Goal: Task Accomplishment & Management: Manage account settings

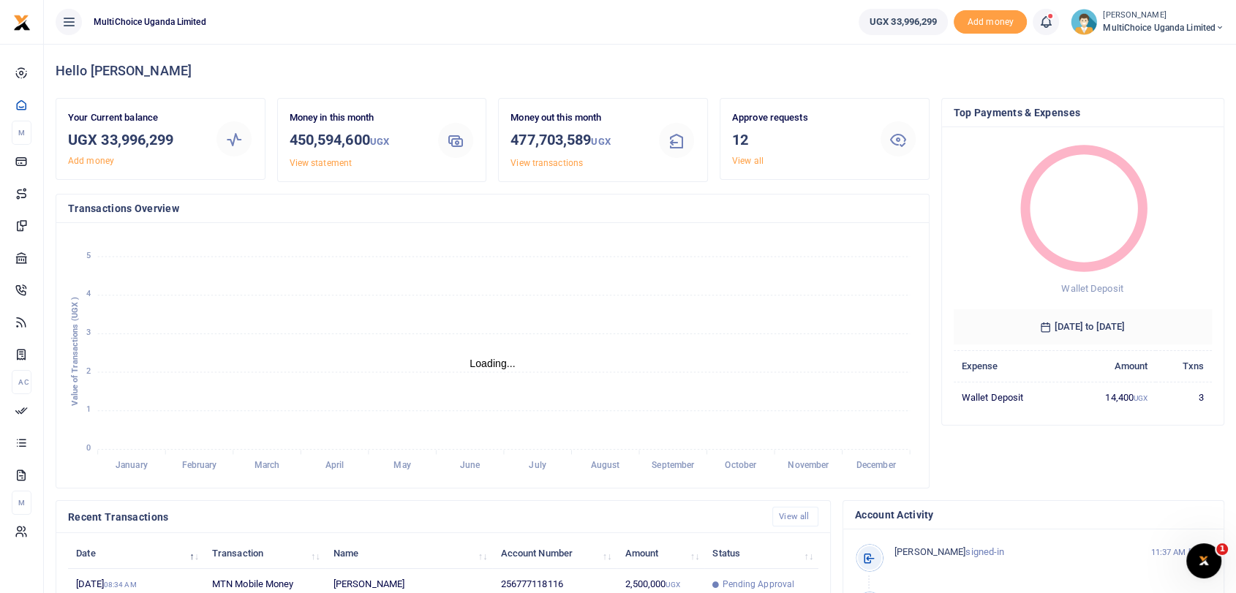
scroll to position [12, 12]
drag, startPoint x: 101, startPoint y: 138, endPoint x: 191, endPoint y: 138, distance: 90.0
click at [191, 138] on h3 "UGX 33,996,299" at bounding box center [135, 140] width 135 height 22
copy h3 "33,996,299"
click at [740, 158] on link "View all" at bounding box center [747, 161] width 31 height 10
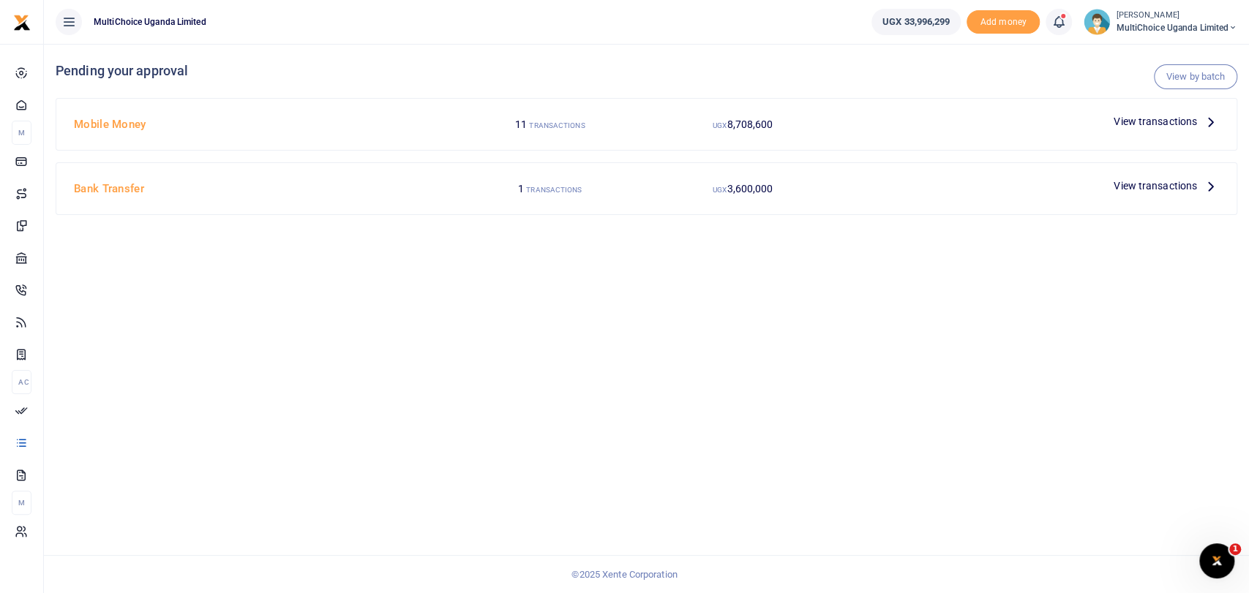
click at [1130, 124] on span "View transactions" at bounding box center [1154, 121] width 83 height 16
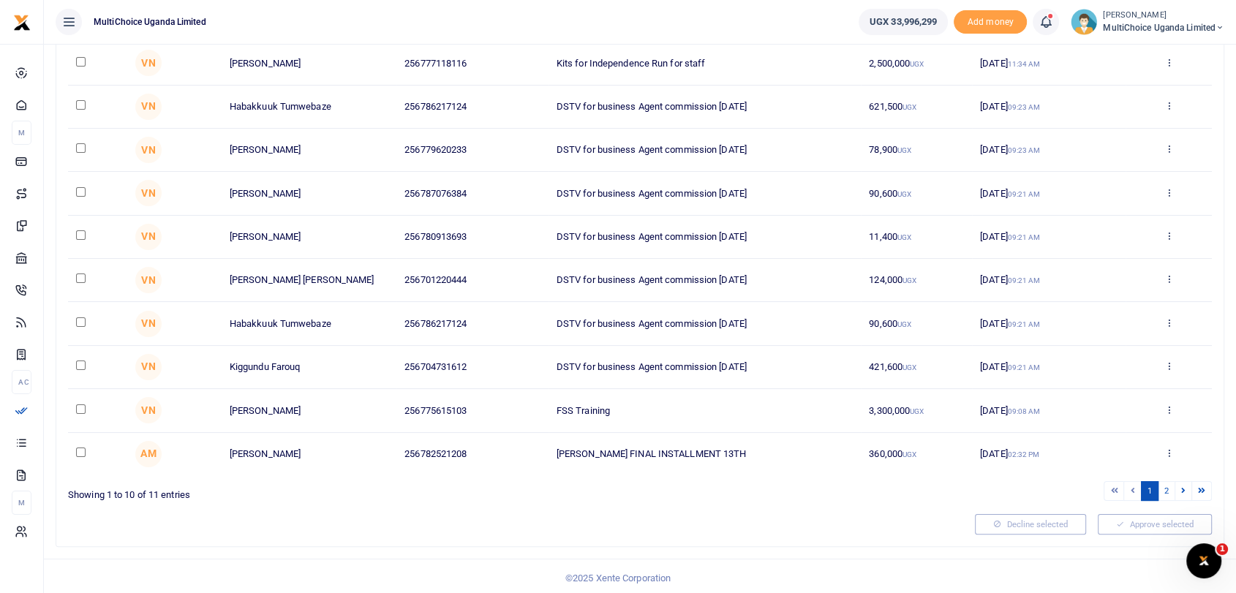
scroll to position [177, 0]
click at [1164, 492] on link "2" at bounding box center [1167, 490] width 18 height 20
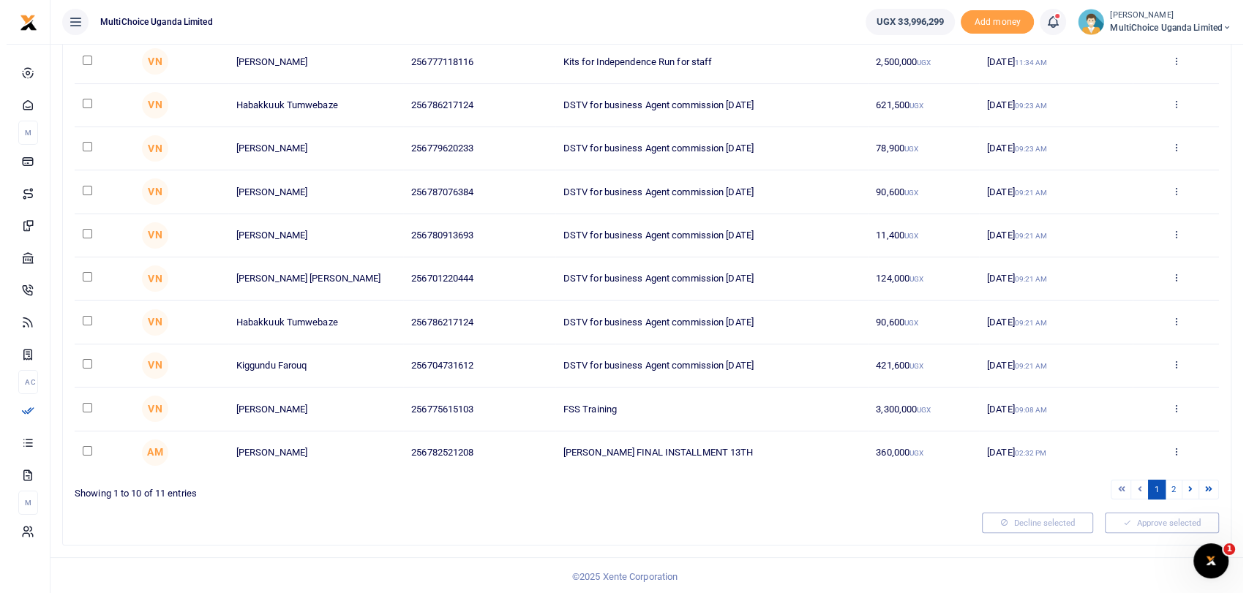
scroll to position [0, 0]
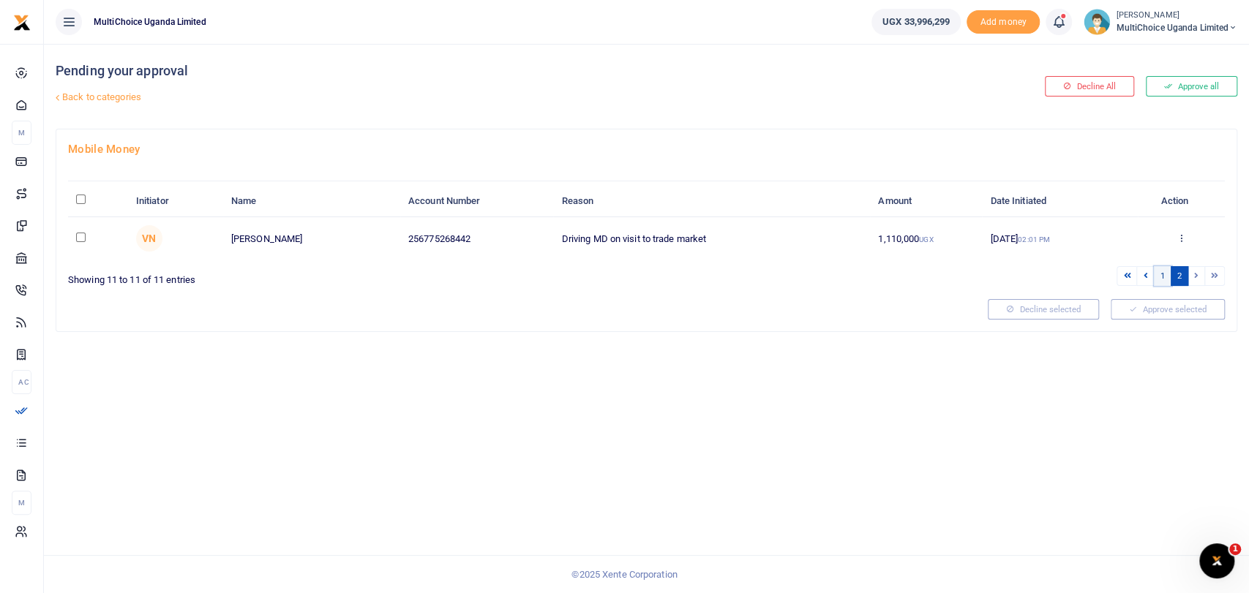
click at [1159, 276] on link "1" at bounding box center [1163, 276] width 18 height 20
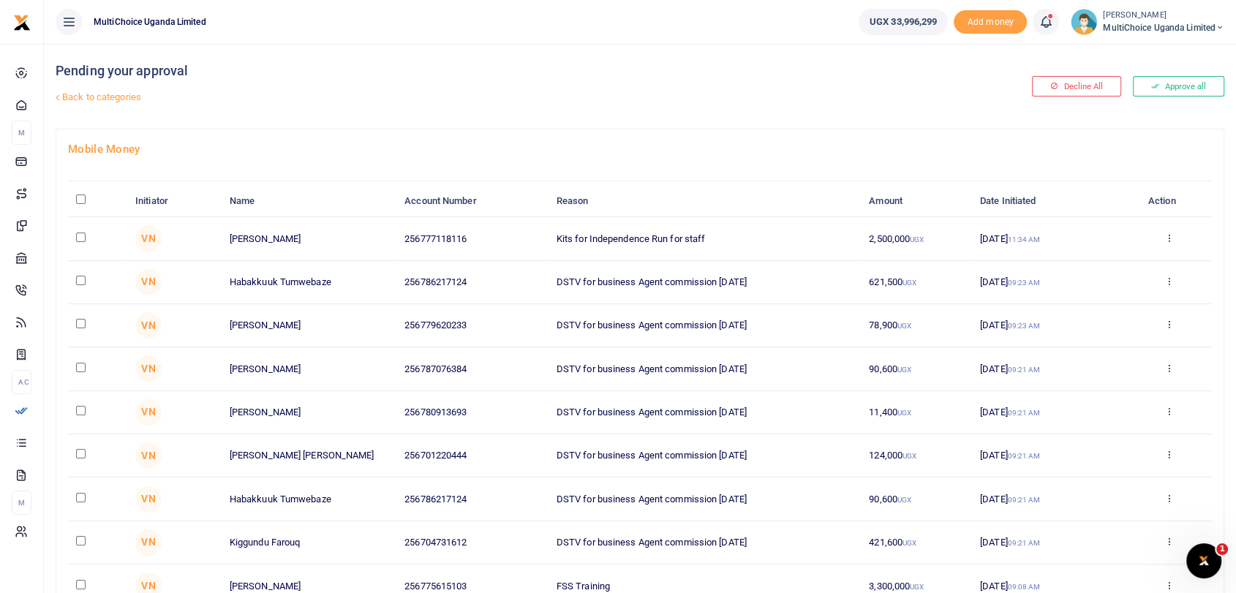
click at [1138, 16] on small "[PERSON_NAME]" at bounding box center [1163, 16] width 121 height 12
click at [1143, 52] on link "Switch accounts" at bounding box center [1158, 53] width 128 height 20
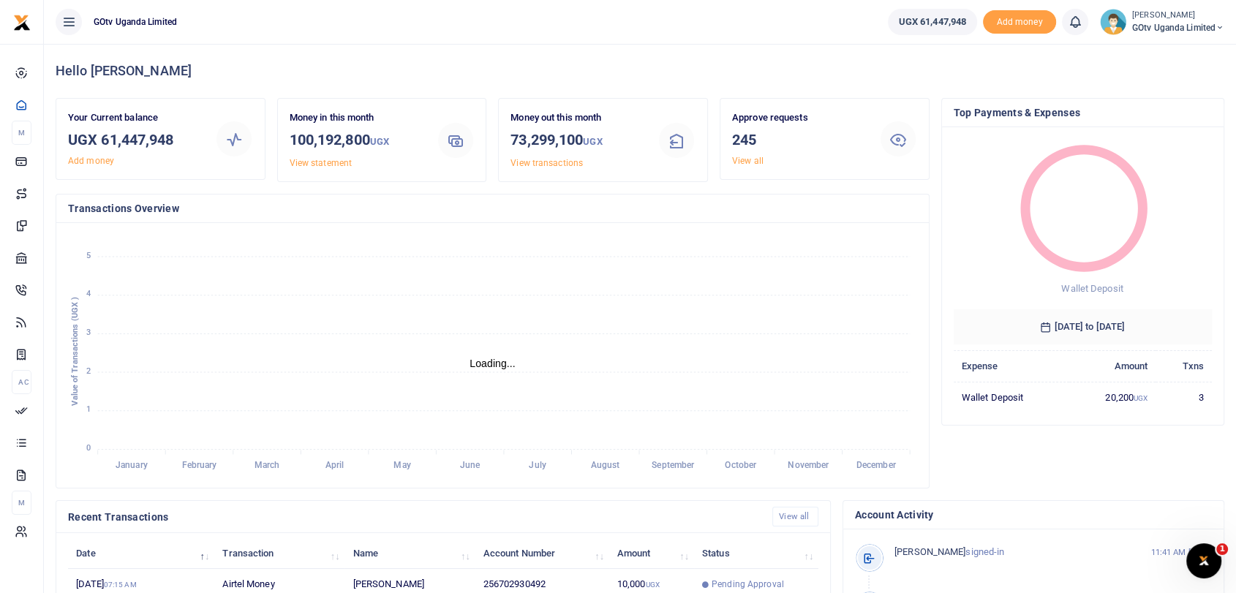
scroll to position [12, 12]
drag, startPoint x: 99, startPoint y: 138, endPoint x: 237, endPoint y: 140, distance: 137.5
click at [237, 140] on div "Your Current balance UGX 61,447,948 Add money" at bounding box center [160, 138] width 197 height 57
click at [178, 144] on h3 "UGX 61,447,948" at bounding box center [135, 140] width 135 height 22
drag, startPoint x: 120, startPoint y: 139, endPoint x: 176, endPoint y: 140, distance: 55.6
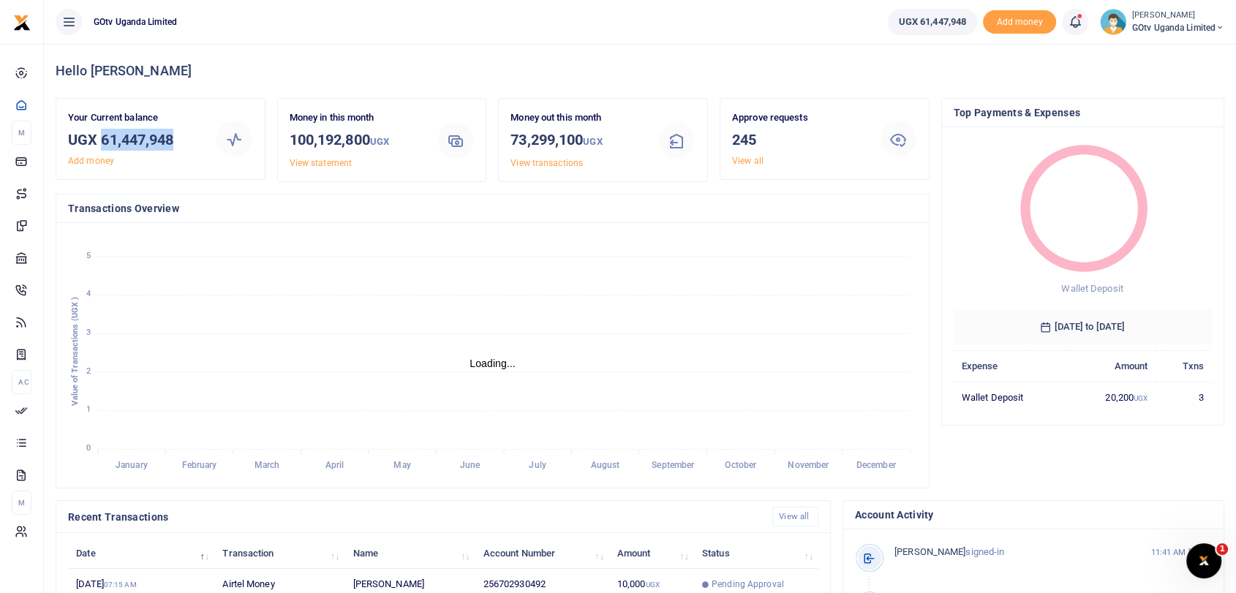
click at [176, 140] on h3 "UGX 61,447,948" at bounding box center [135, 140] width 135 height 22
copy h3 "61,447,948"
click at [734, 157] on link "View all" at bounding box center [747, 161] width 31 height 10
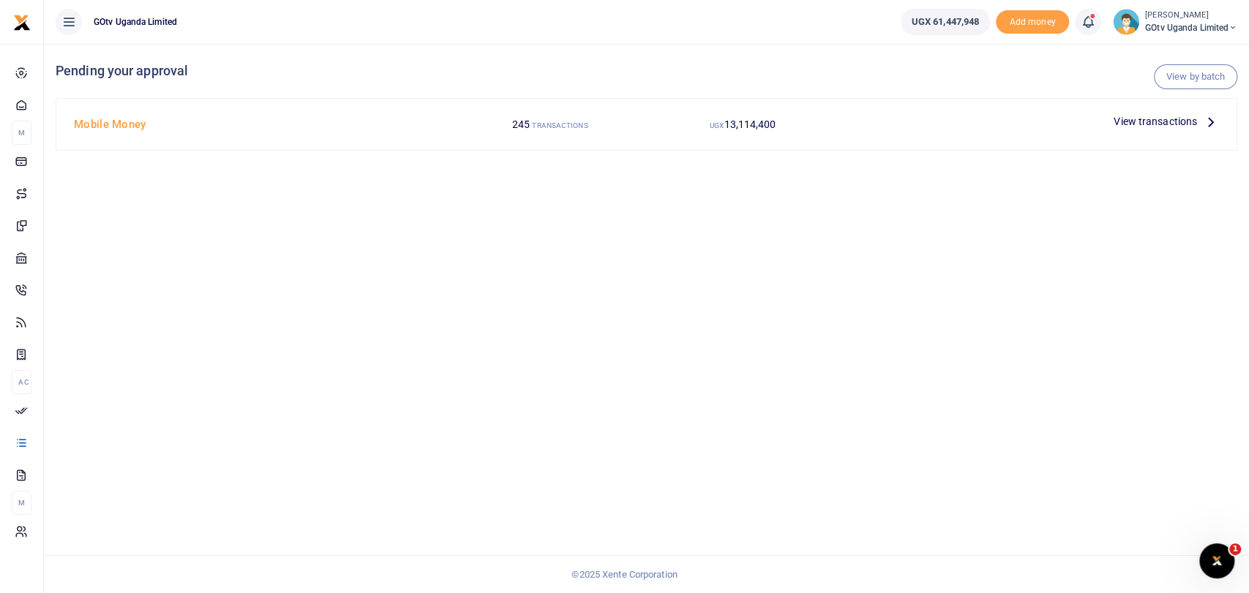
click at [1129, 121] on span "View transactions" at bounding box center [1154, 121] width 83 height 16
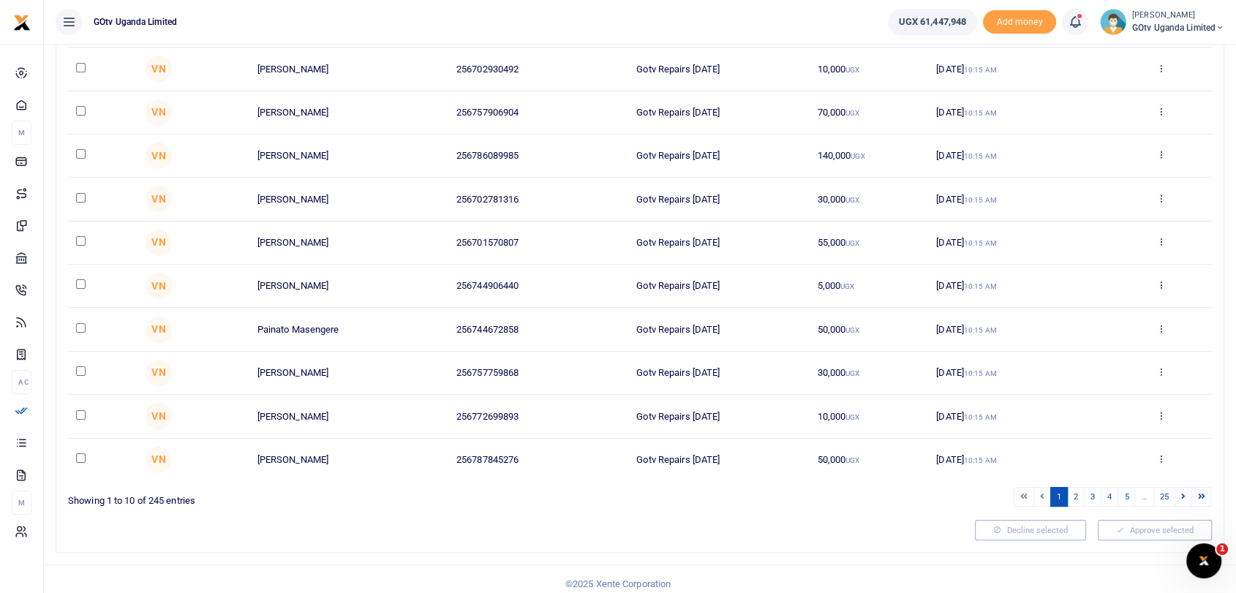
scroll to position [177, 0]
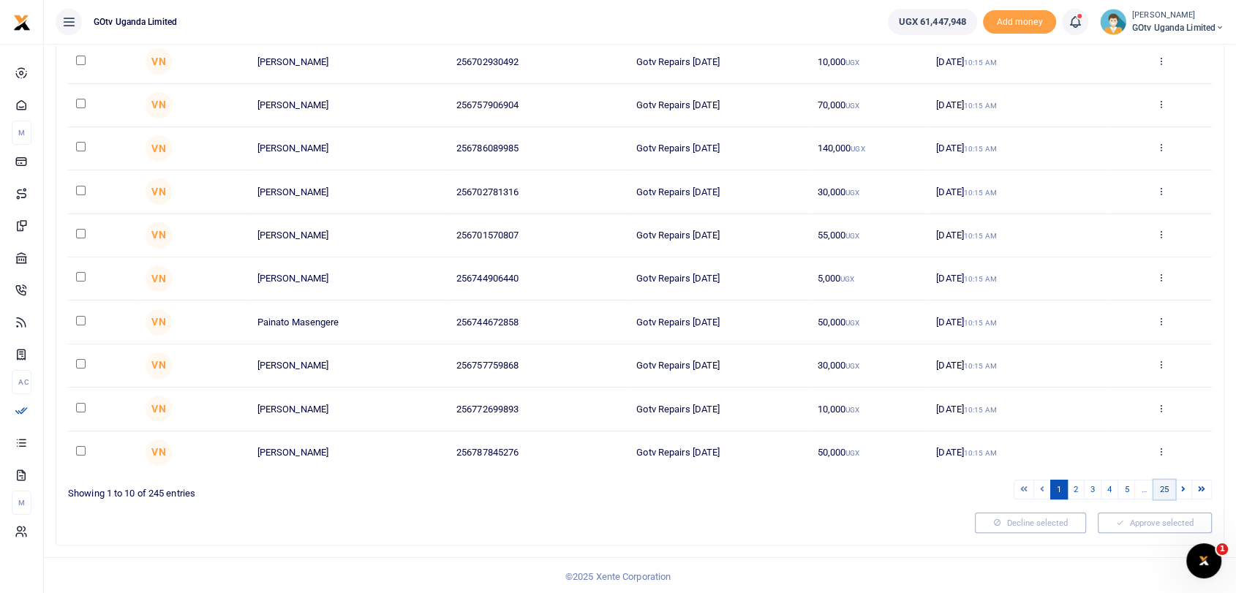
click at [1163, 486] on link "25" at bounding box center [1165, 490] width 22 height 20
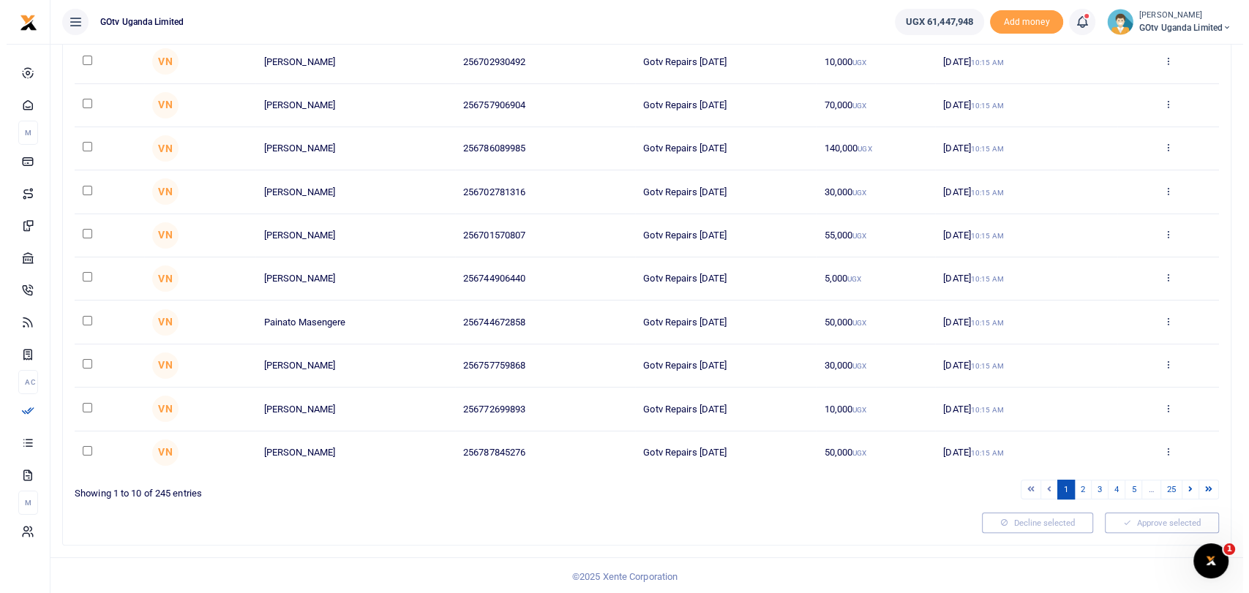
scroll to position [0, 0]
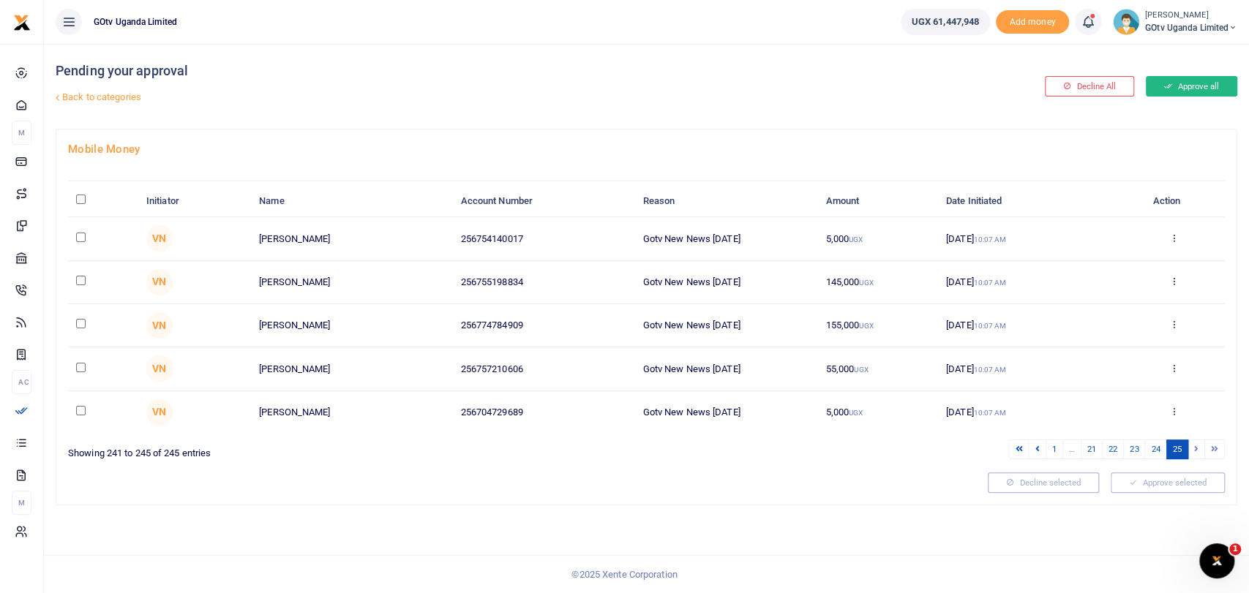
click at [1195, 91] on button "Approve all" at bounding box center [1190, 86] width 91 height 20
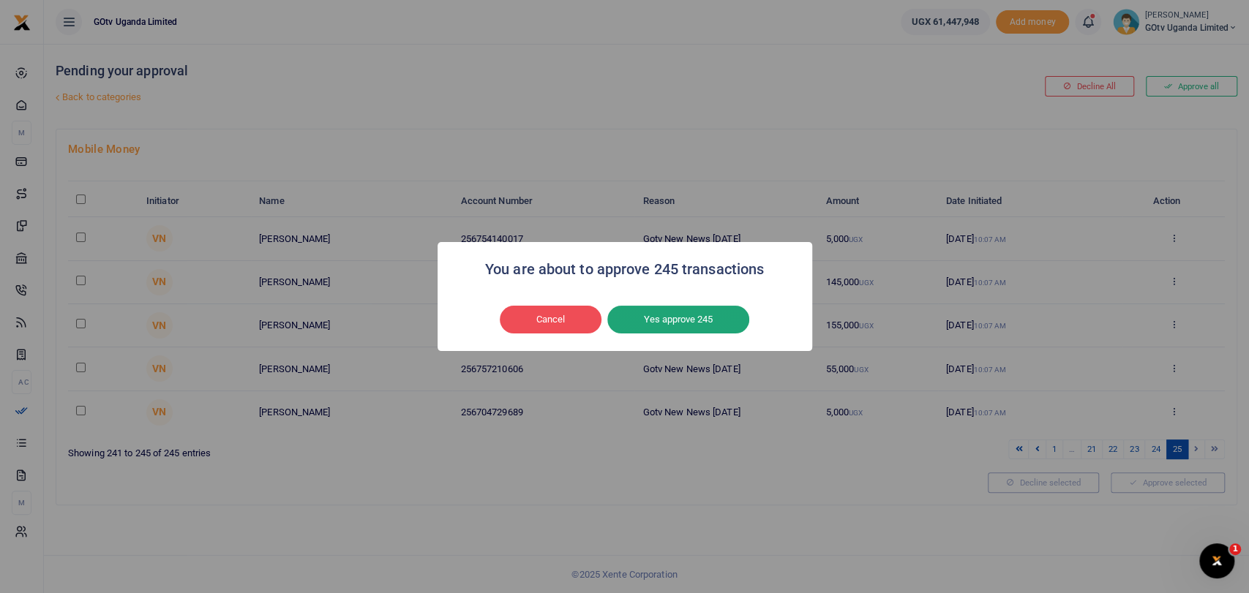
click at [718, 317] on button "Yes approve 245" at bounding box center [678, 320] width 142 height 28
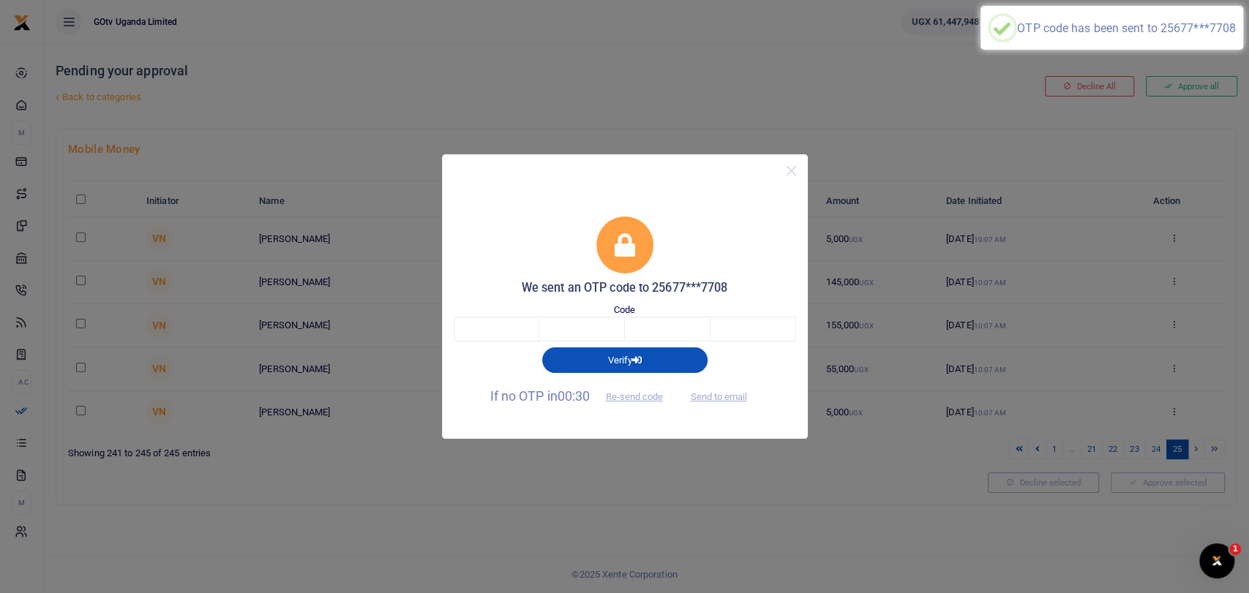
click at [503, 343] on div "Verify" at bounding box center [625, 357] width 354 height 31
click at [507, 334] on input "text" at bounding box center [497, 329] width 86 height 25
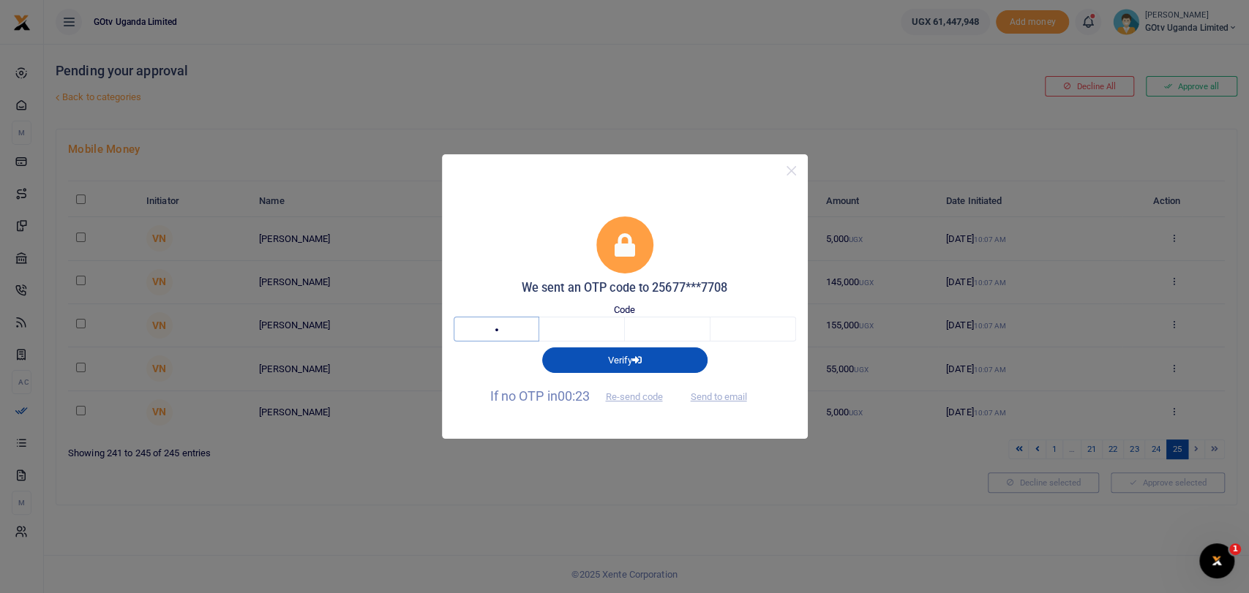
type input "9"
type input "0"
type input "5"
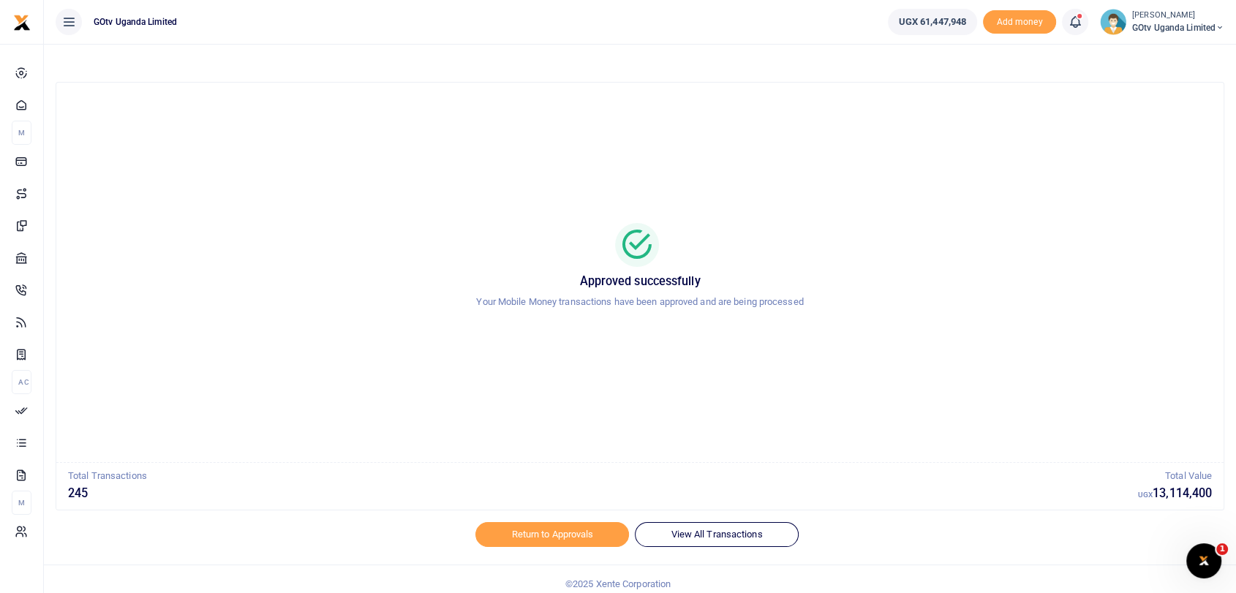
click at [1137, 14] on small "[PERSON_NAME]" at bounding box center [1178, 16] width 92 height 12
click at [1143, 50] on link "Switch accounts" at bounding box center [1158, 53] width 128 height 20
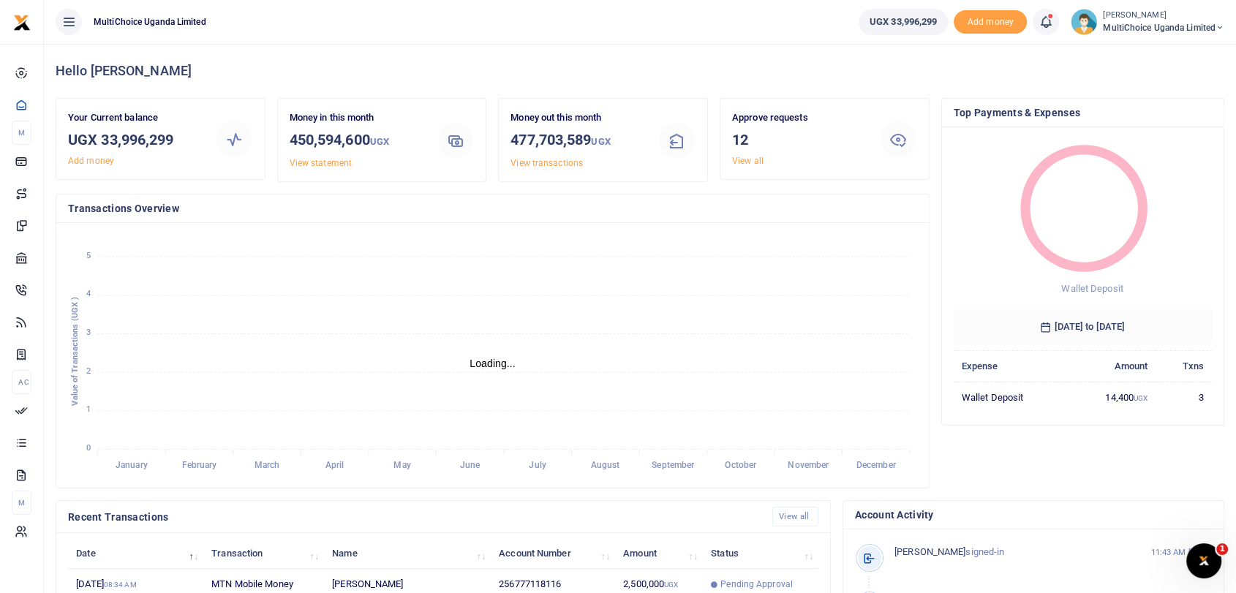
scroll to position [12, 12]
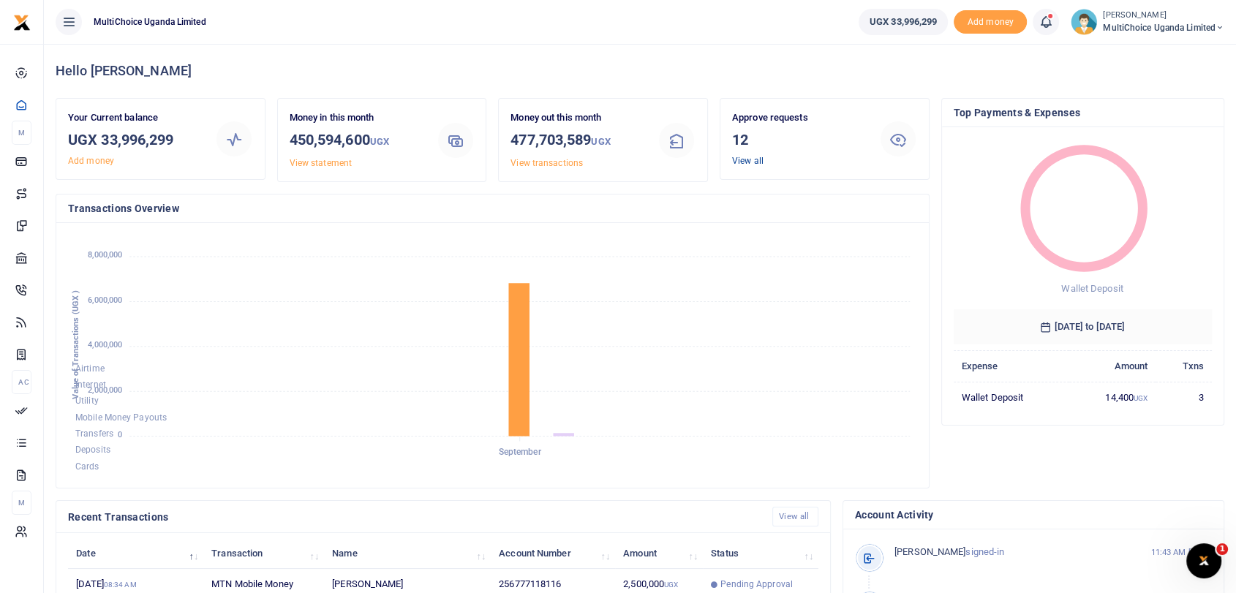
click at [750, 157] on link "View all" at bounding box center [747, 161] width 31 height 10
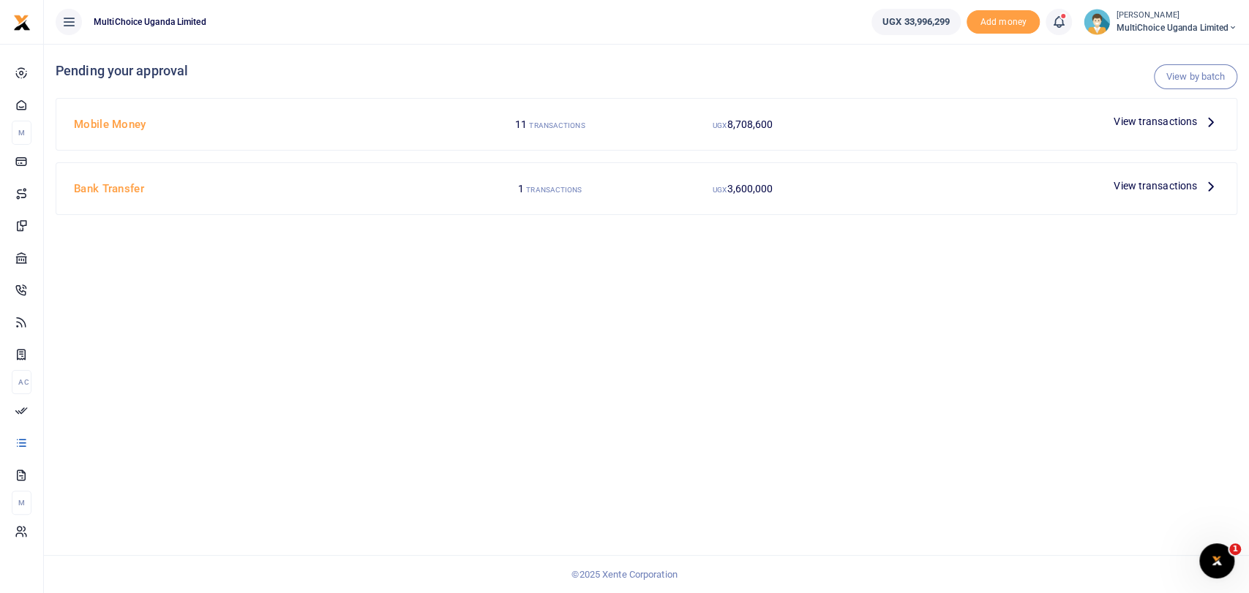
click at [1164, 191] on span "View transactions" at bounding box center [1154, 186] width 83 height 16
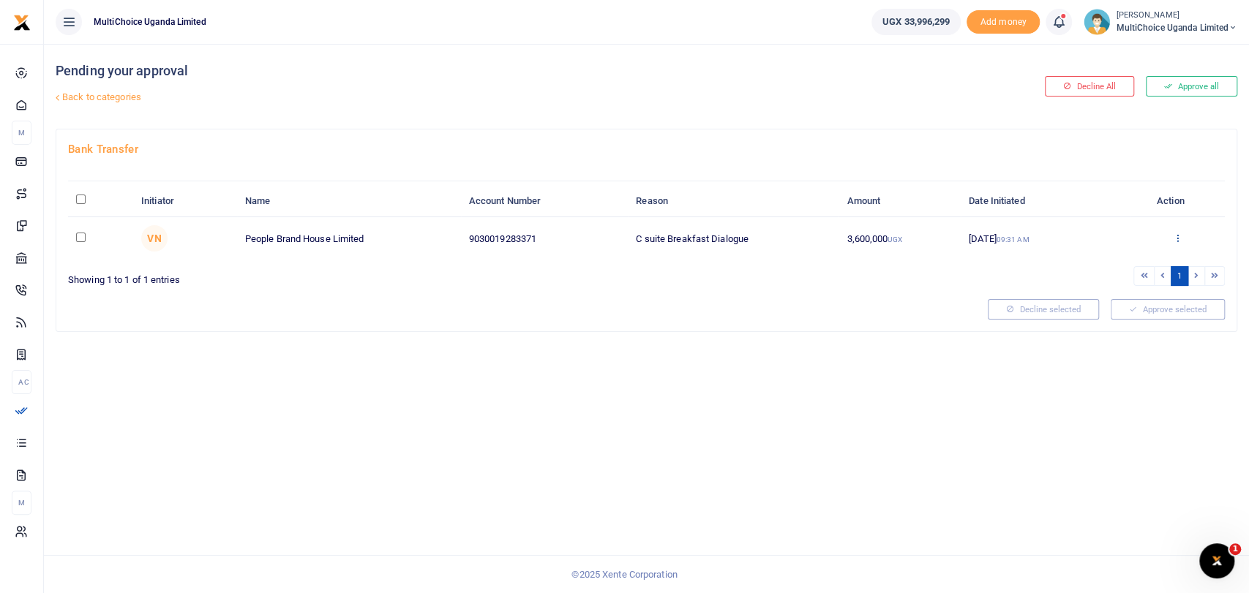
click at [1176, 237] on icon at bounding box center [1178, 238] width 10 height 10
click at [1104, 329] on link "Details" at bounding box center [1124, 327] width 116 height 20
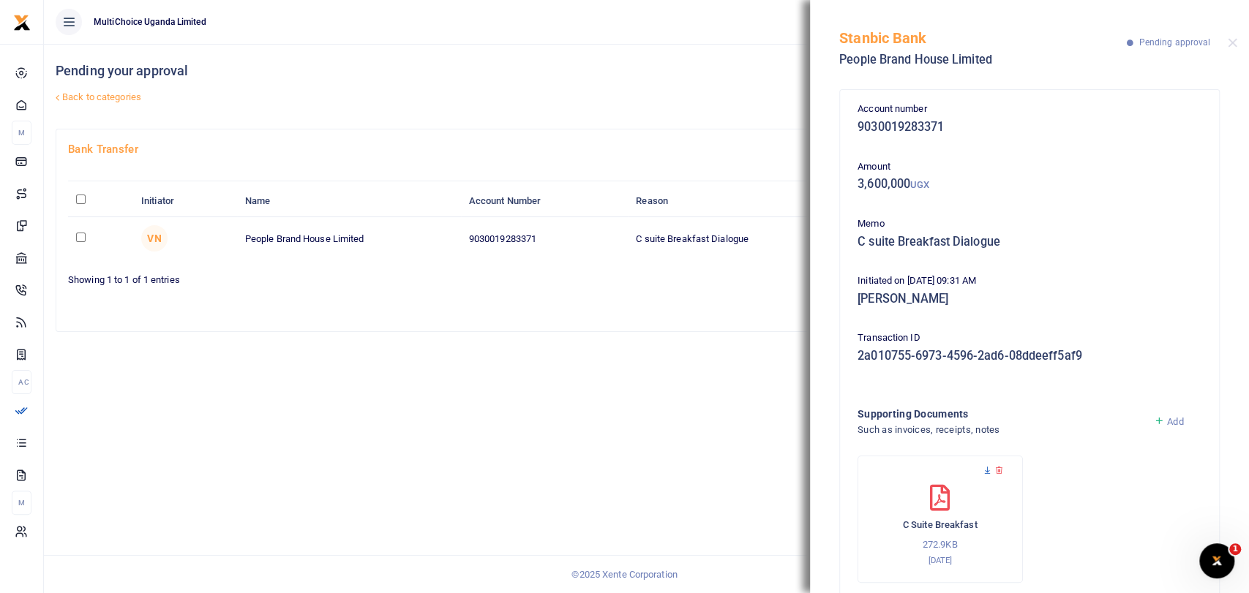
click at [989, 470] on icon at bounding box center [987, 471] width 10 height 10
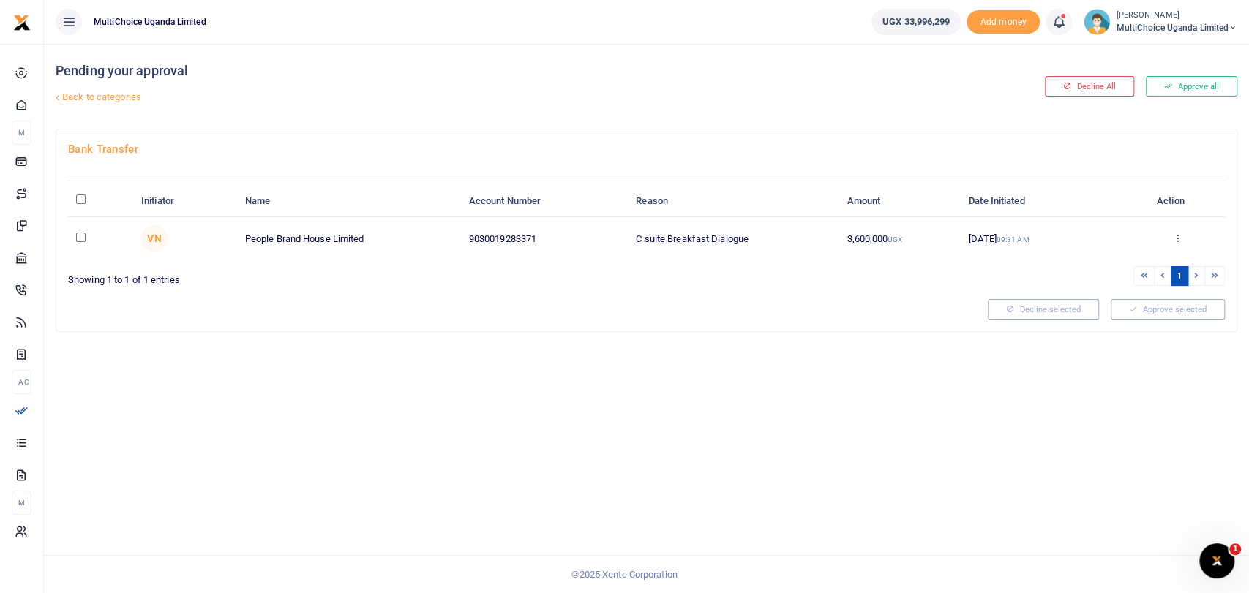
click at [1170, 238] on div "Approve Decline Details" at bounding box center [1176, 239] width 78 height 15
click at [1182, 236] on div "Approve Decline Details" at bounding box center [1176, 239] width 78 height 15
click at [1175, 239] on icon at bounding box center [1178, 238] width 10 height 10
click at [1107, 328] on link "Details" at bounding box center [1124, 327] width 116 height 20
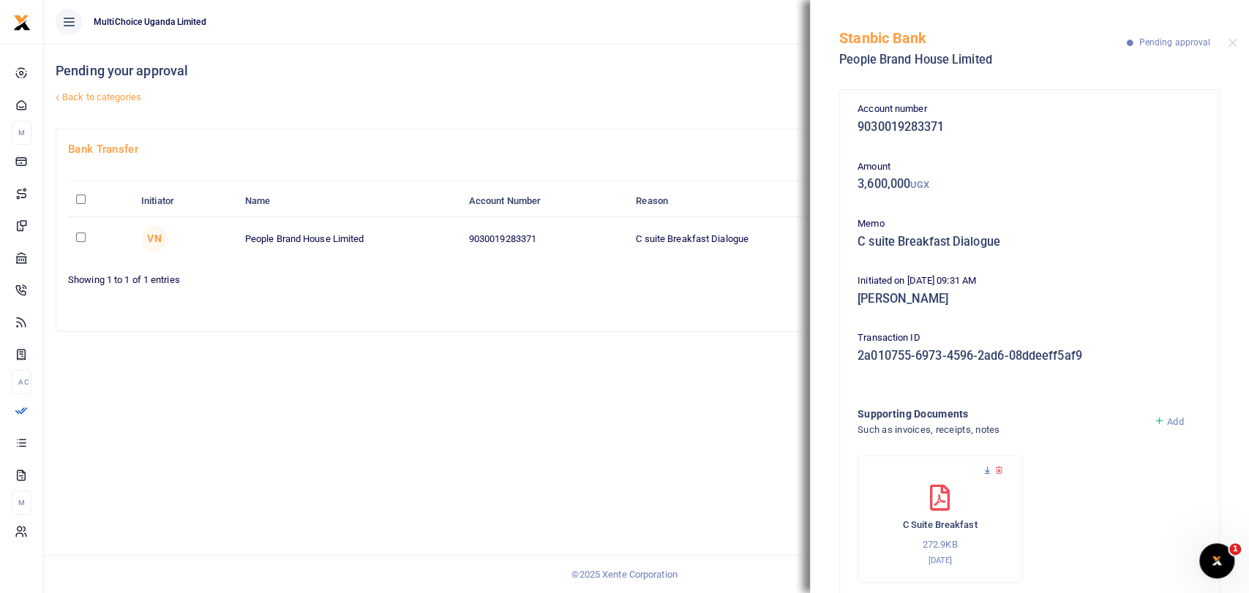
click at [984, 470] on icon at bounding box center [987, 471] width 10 height 10
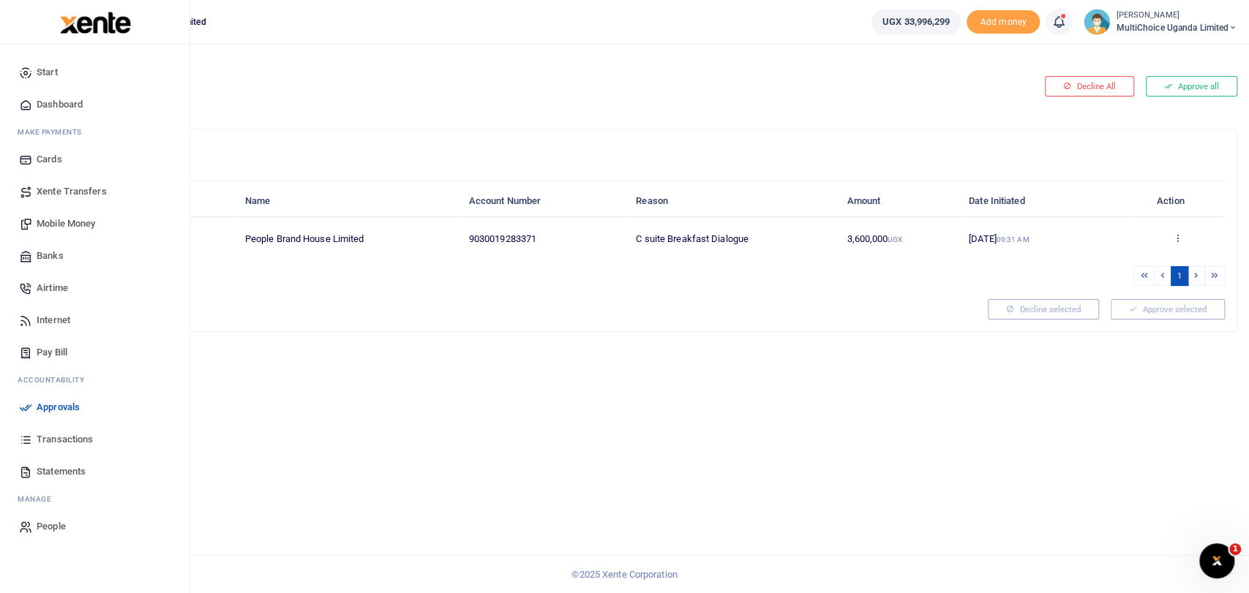
click at [61, 110] on span "Dashboard" at bounding box center [60, 104] width 46 height 15
click at [53, 100] on span "Dashboard" at bounding box center [60, 104] width 46 height 15
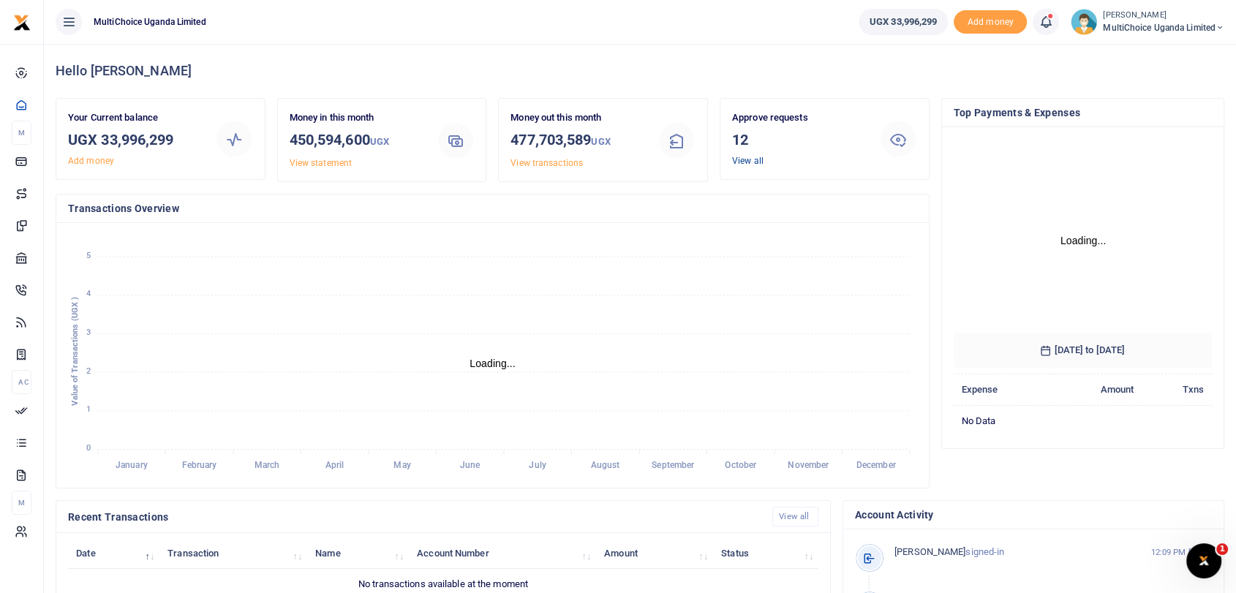
click at [742, 156] on link "View all" at bounding box center [747, 161] width 31 height 10
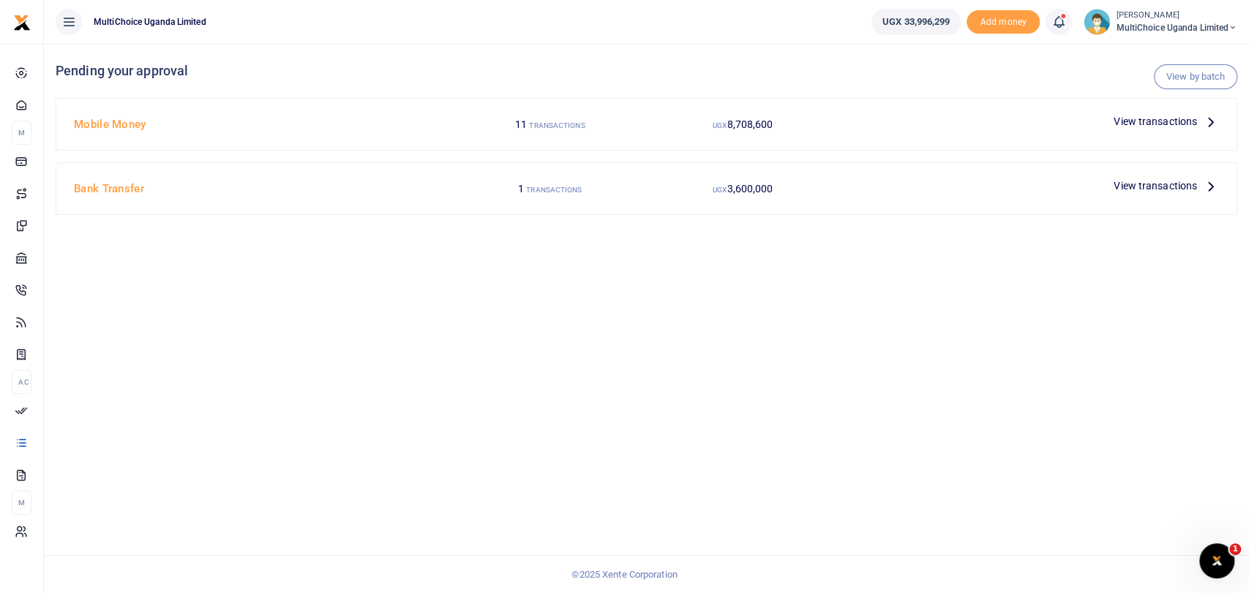
click at [1156, 116] on span "View transactions" at bounding box center [1154, 121] width 83 height 16
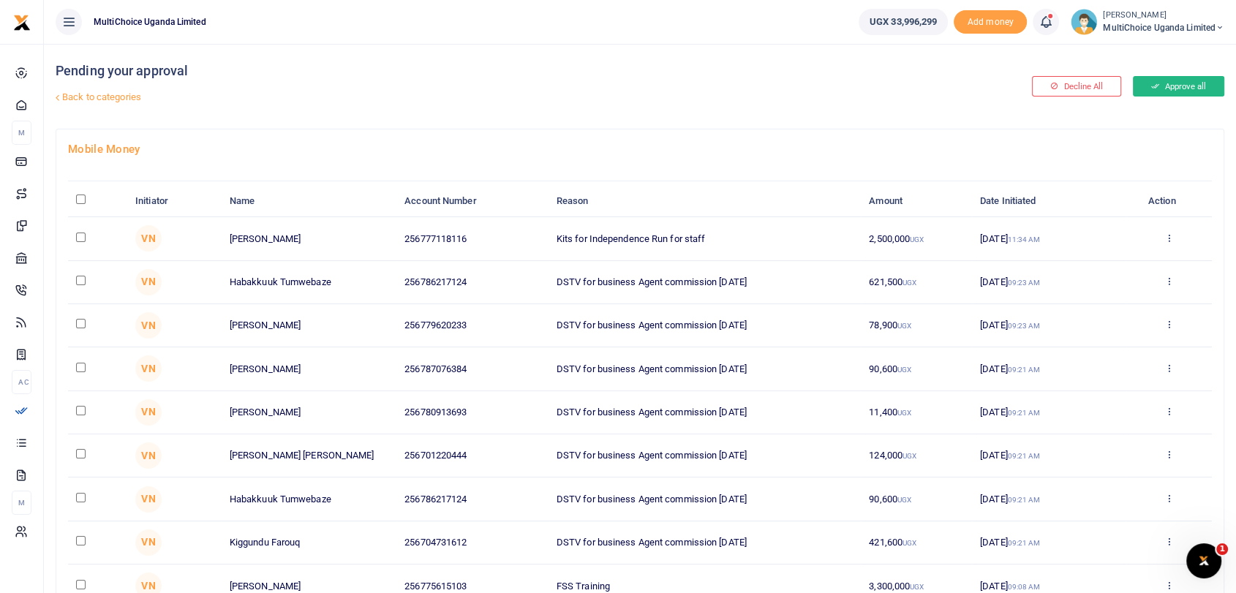
click at [1192, 86] on button "Approve all" at bounding box center [1178, 86] width 91 height 20
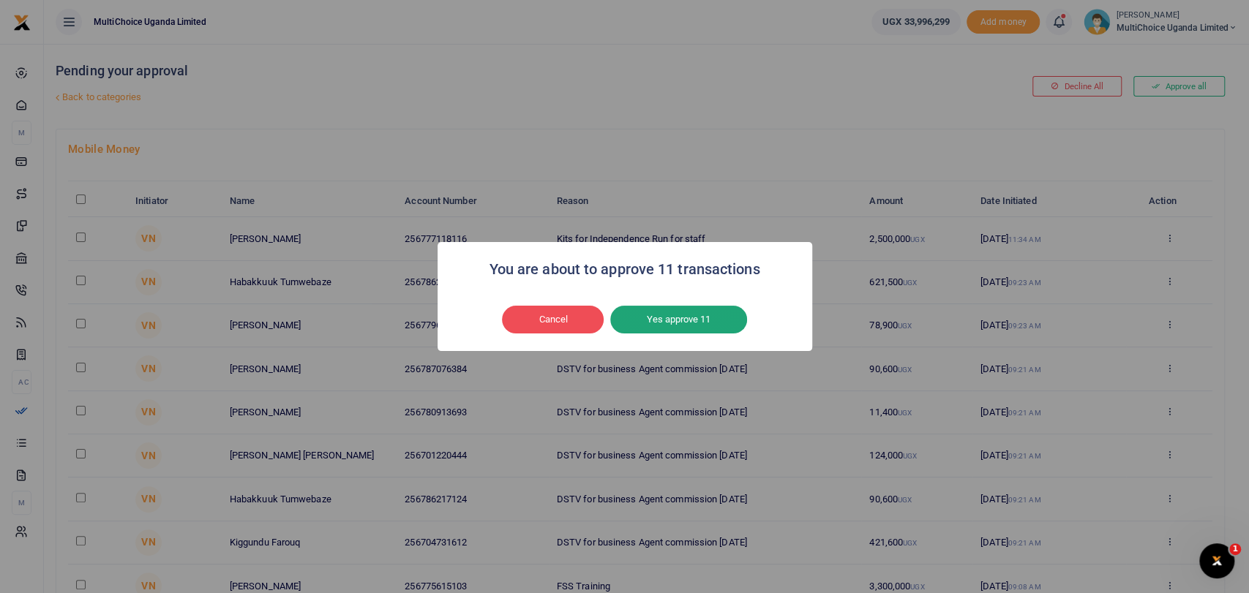
click at [682, 318] on button "Yes approve 11" at bounding box center [678, 320] width 137 height 28
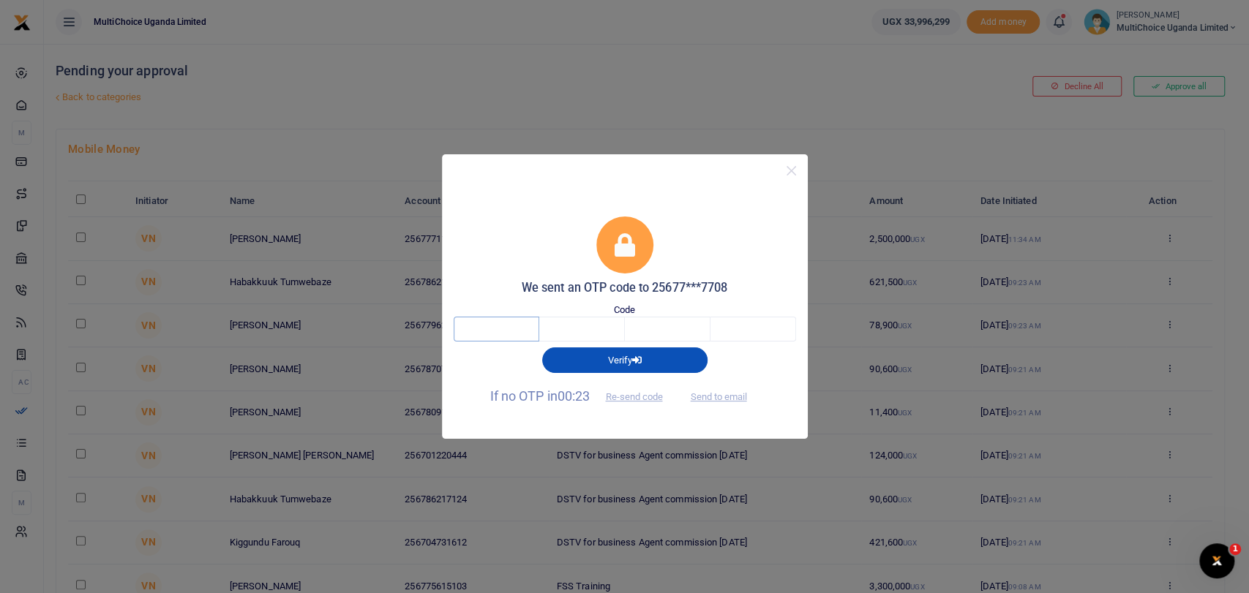
click at [493, 341] on input "text" at bounding box center [497, 329] width 86 height 25
type input "3"
type input "8"
type input "9"
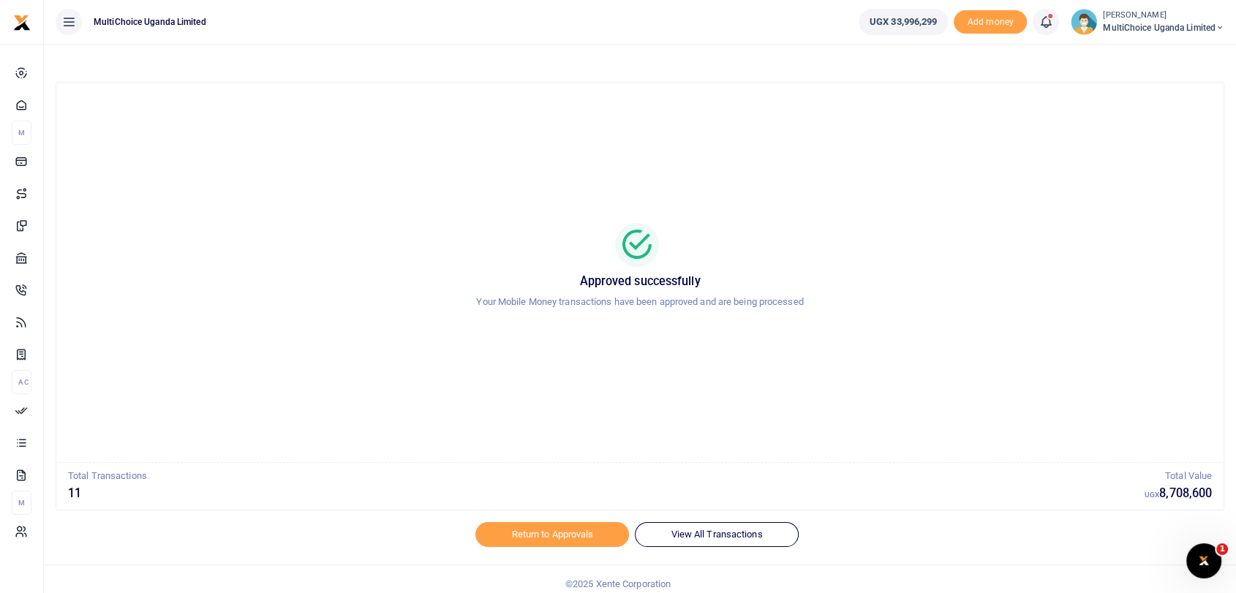
click at [1112, 26] on span "MultiChoice Uganda Limited" at bounding box center [1163, 27] width 121 height 13
click at [1135, 53] on link "Switch accounts" at bounding box center [1158, 53] width 128 height 20
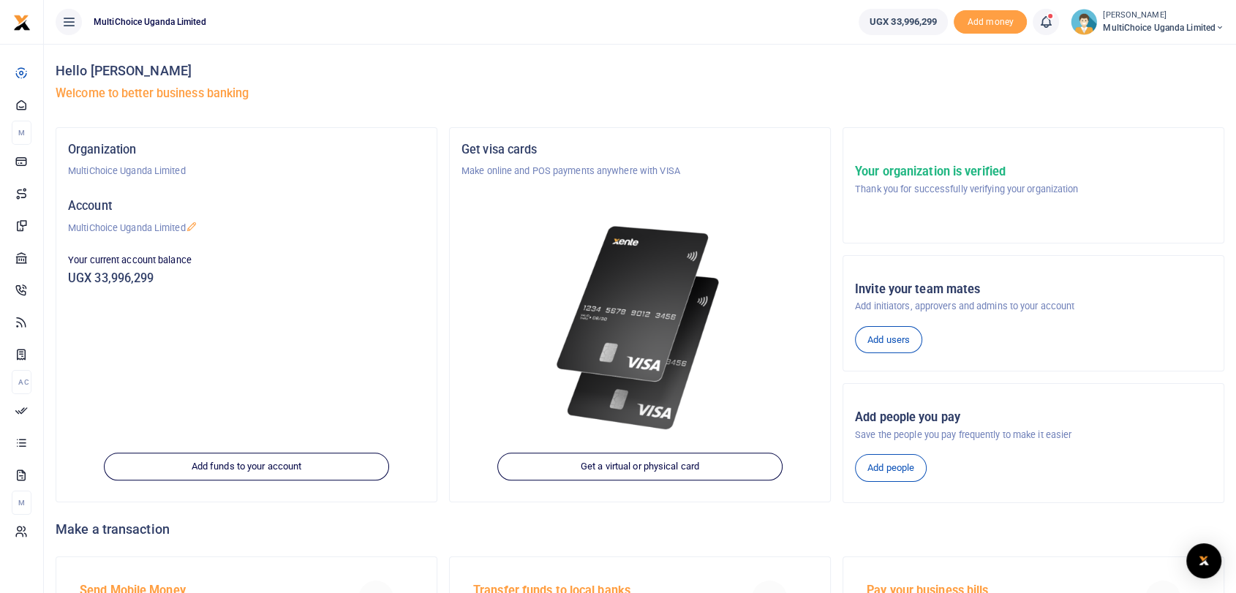
click at [1112, 23] on span "MultiChoice Uganda Limited" at bounding box center [1163, 27] width 121 height 13
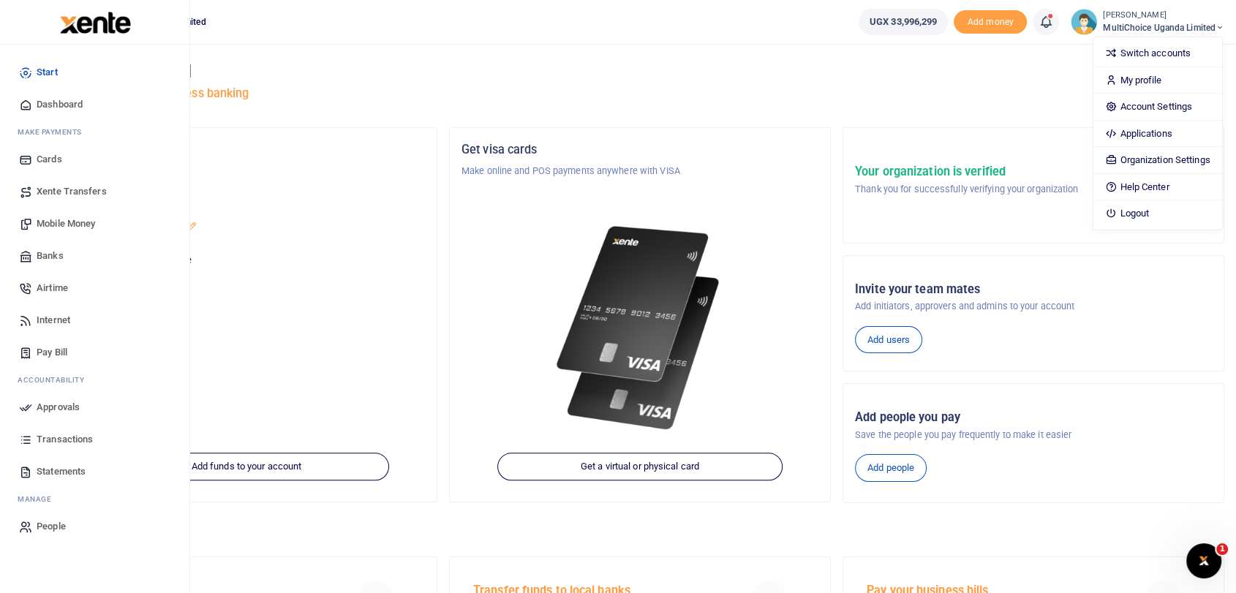
click at [60, 106] on span "Dashboard" at bounding box center [60, 104] width 46 height 15
click at [58, 107] on span "Dashboard" at bounding box center [60, 104] width 46 height 15
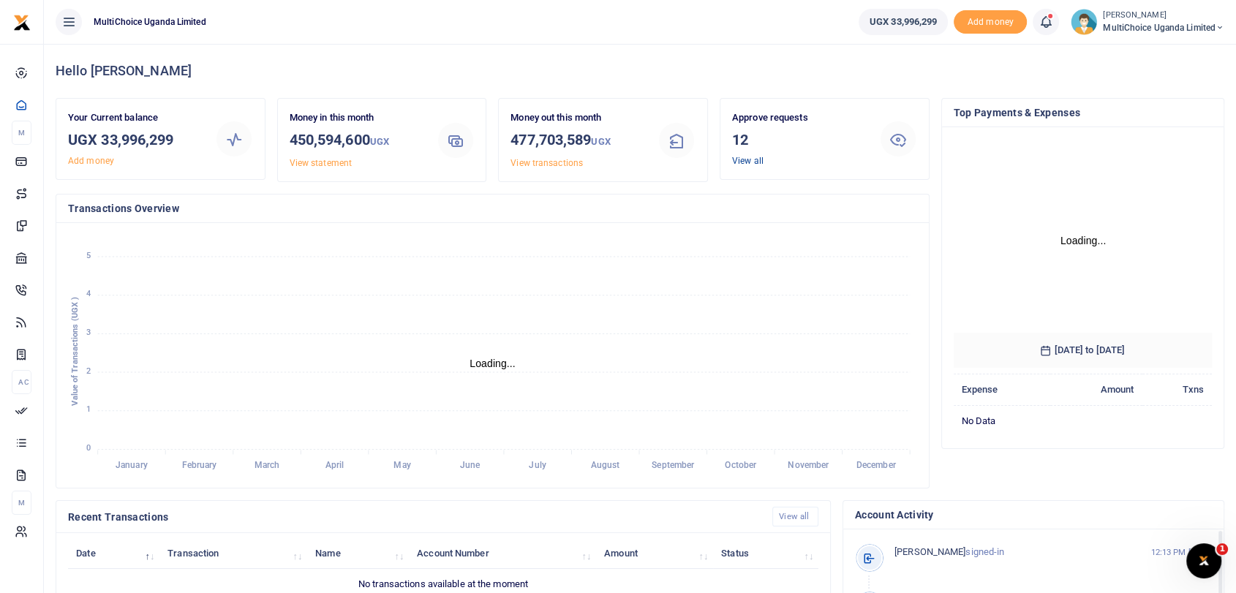
click at [746, 159] on link "View all" at bounding box center [747, 161] width 31 height 10
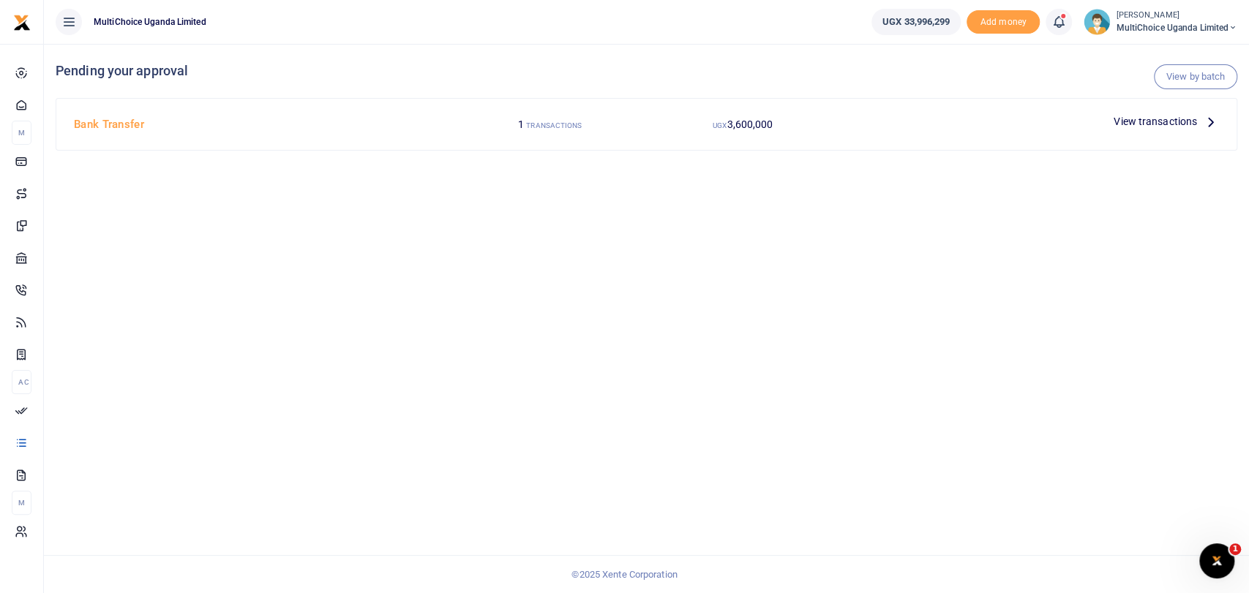
click at [1151, 115] on span "View transactions" at bounding box center [1154, 121] width 83 height 16
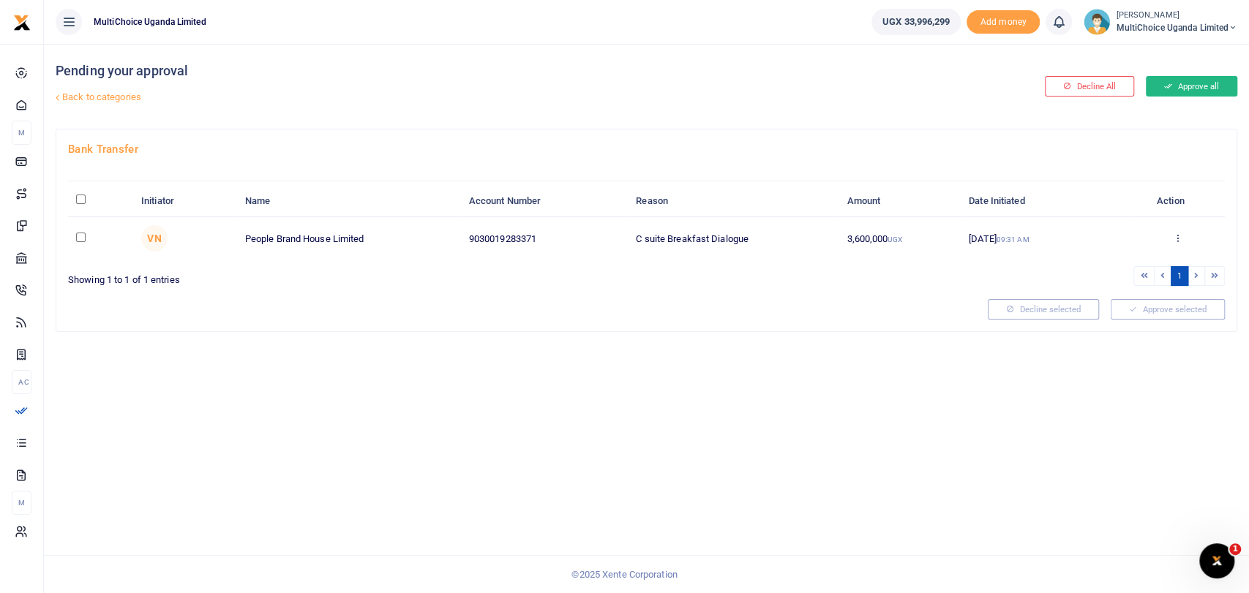
click at [1175, 87] on button "Approve all" at bounding box center [1190, 86] width 91 height 20
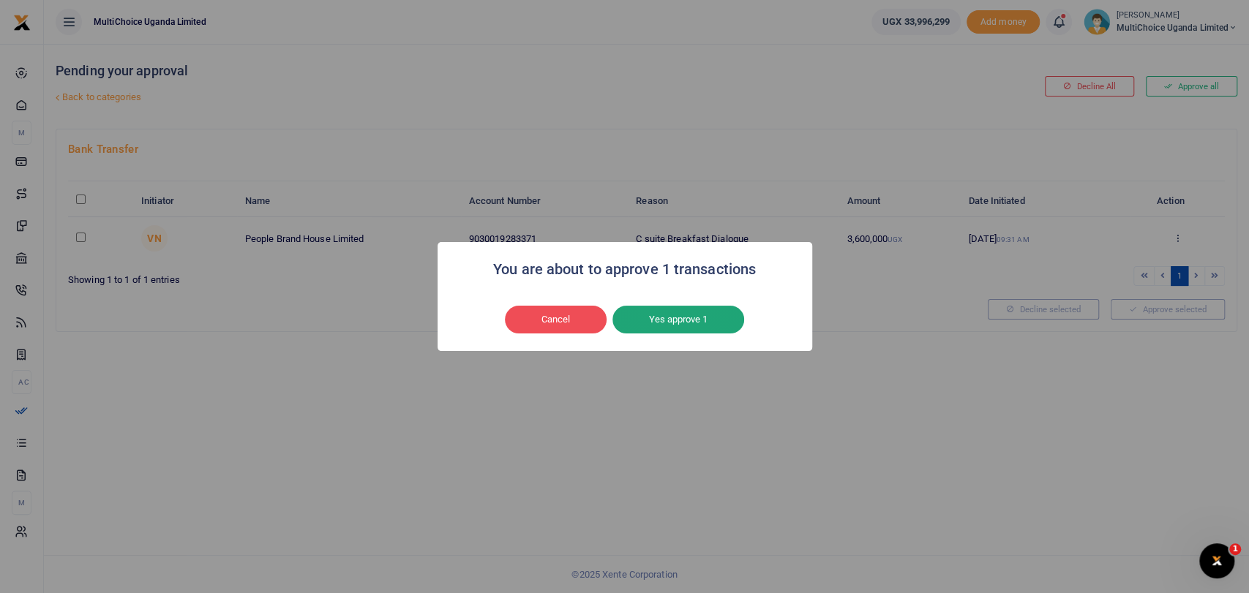
click at [663, 318] on button "Yes approve 1" at bounding box center [678, 320] width 132 height 28
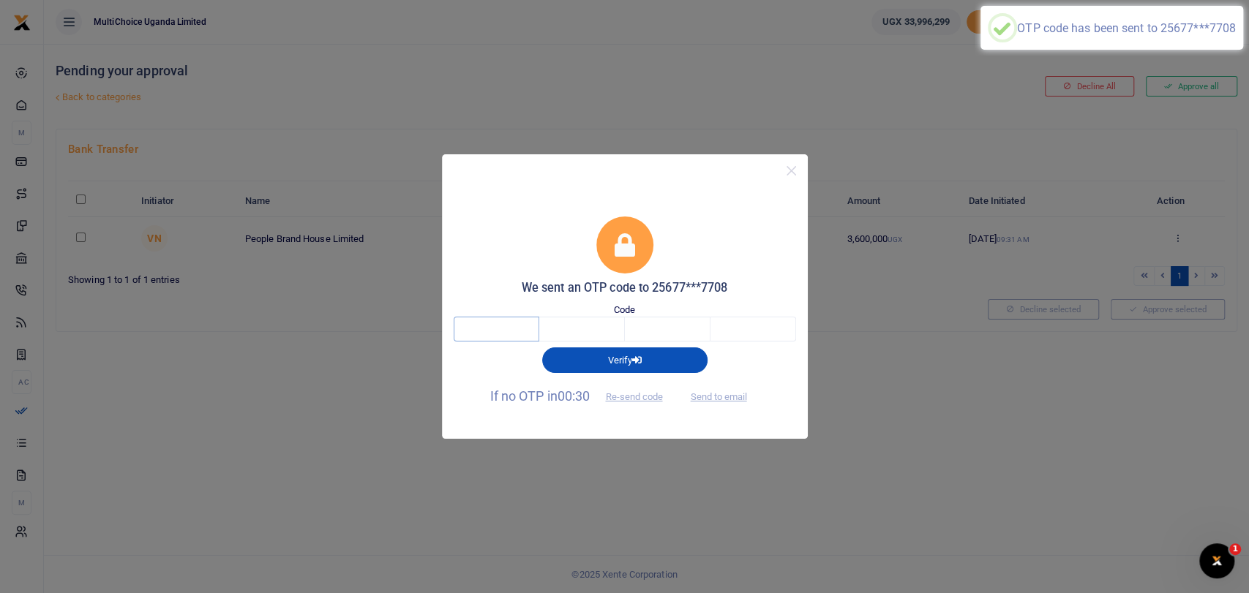
click at [473, 326] on input "text" at bounding box center [497, 329] width 86 height 25
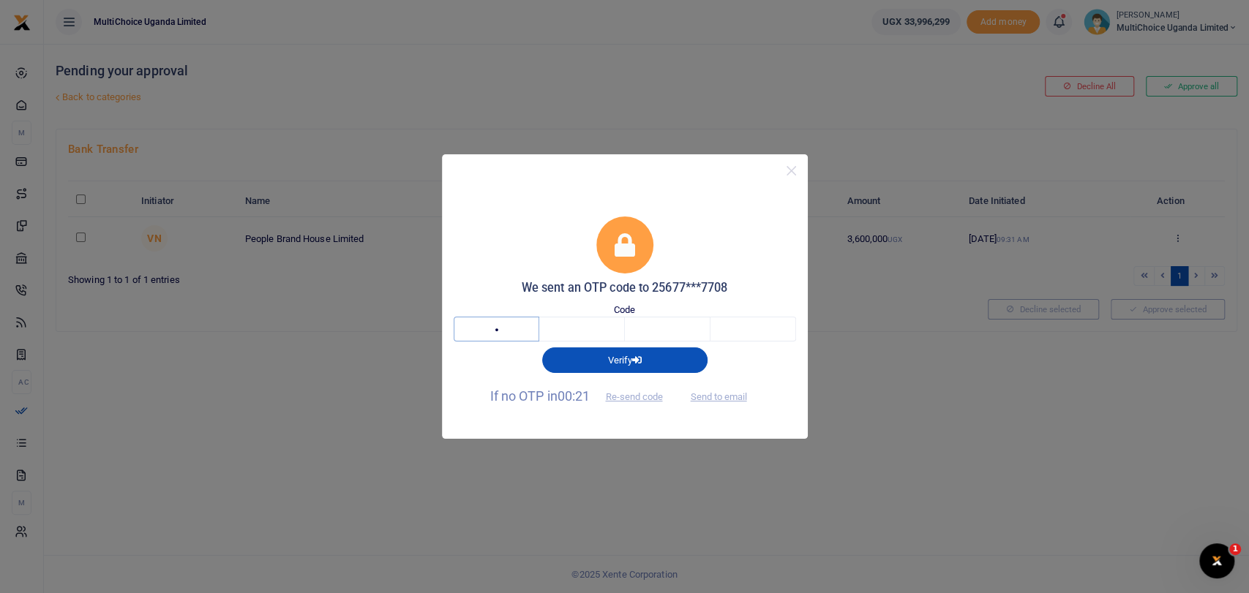
type input "3"
type input "8"
type input "0"
type input "1"
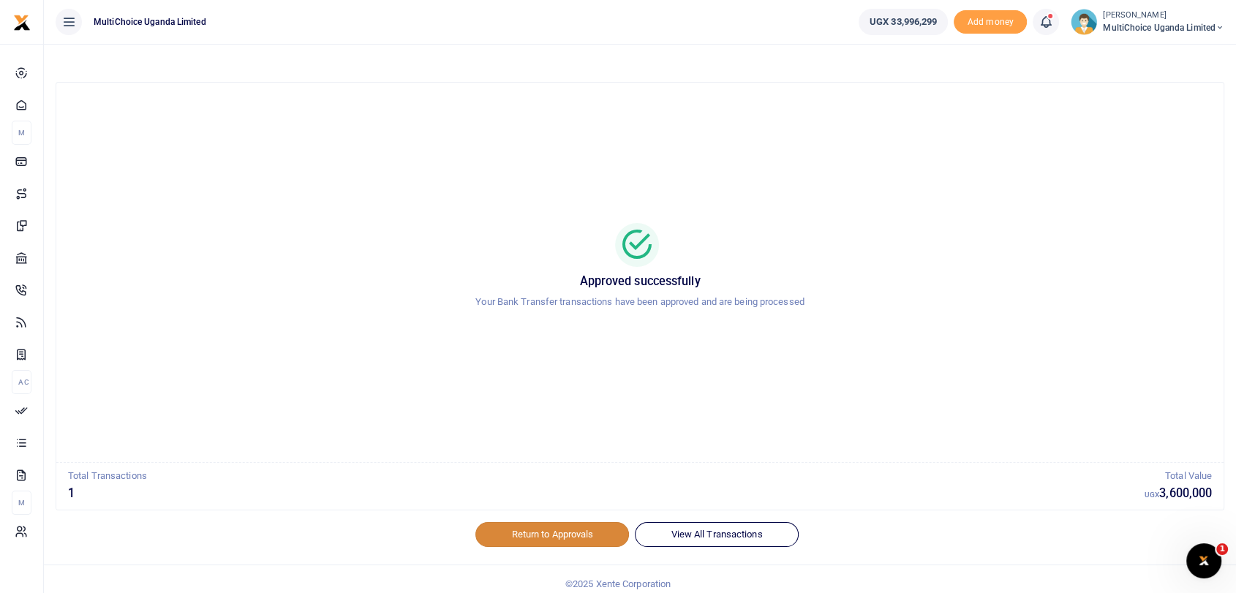
click at [559, 532] on link "Return to Approvals" at bounding box center [552, 534] width 154 height 25
